Goal: Check status

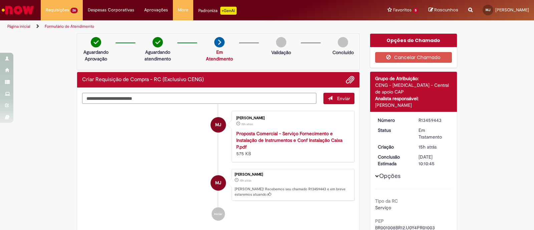
click at [140, 149] on li "MJ [PERSON_NAME] 15h atrás 15 horas atrás Proposta Comercial - Serviço Fornecim…" at bounding box center [218, 136] width 273 height 51
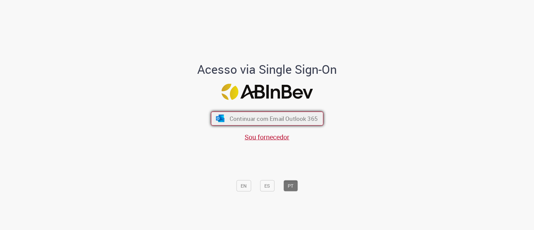
click at [287, 115] on span "Continuar com Email Outlook 365" at bounding box center [273, 119] width 88 height 8
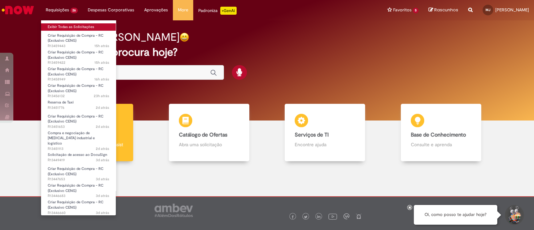
click at [68, 24] on link "Exibir Todas as Solicitações" at bounding box center [78, 26] width 75 height 7
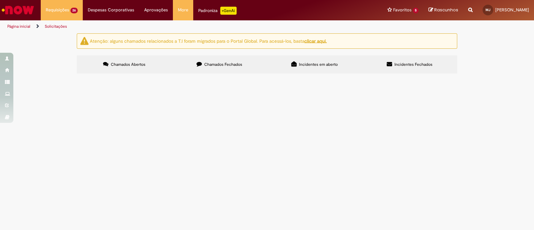
click at [217, 64] on span "Chamados Fechados" at bounding box center [223, 64] width 38 height 5
click at [0, 0] on span "Reserva de Taxi" at bounding box center [0, 0] width 0 height 0
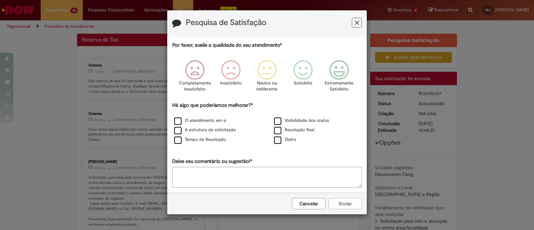
click at [307, 201] on button "Cancelar" at bounding box center [308, 203] width 33 height 11
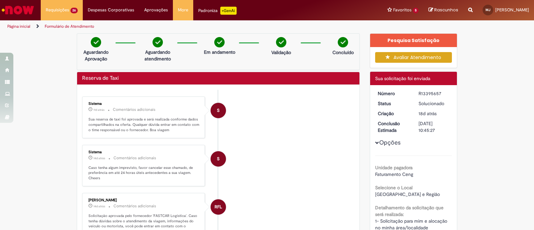
click at [375, 143] on span "Opções para R13395657" at bounding box center [377, 143] width 4 height 4
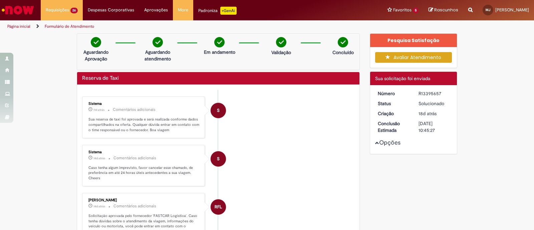
click at [375, 143] on span "Opções para R13395657" at bounding box center [377, 143] width 4 height 4
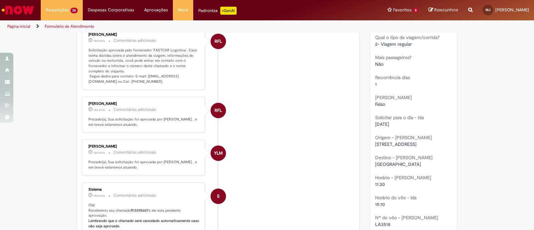
scroll to position [292, 0]
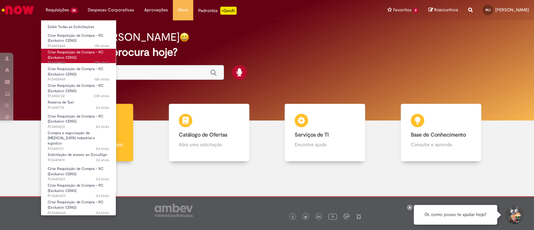
click at [65, 58] on span "Criar Requisição de Compra - RC (Exclusivo CENG)" at bounding box center [76, 55] width 56 height 10
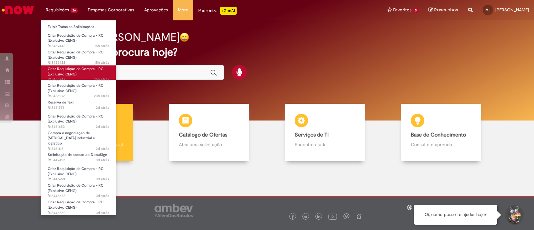
click at [65, 66] on span "Criar Requisição de Compra - RC (Exclusivo CENG)" at bounding box center [76, 71] width 56 height 10
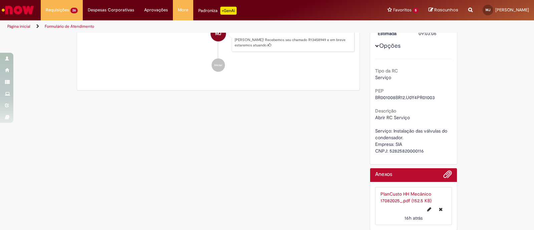
scroll to position [140, 0]
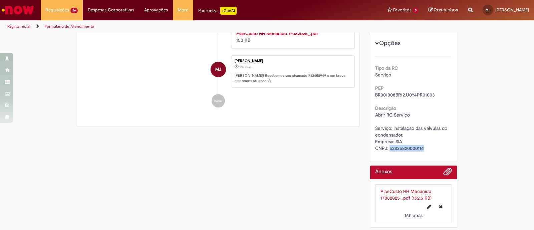
drag, startPoint x: 386, startPoint y: 148, endPoint x: 423, endPoint y: 147, distance: 36.4
click at [423, 147] on div "Abrir RC Serviço Serviço: Instalação das válvulas do condensador. Empresa: SIA …" at bounding box center [413, 132] width 77 height 40
copy span "52825820000116"
